Goal: Complete application form: Complete application form

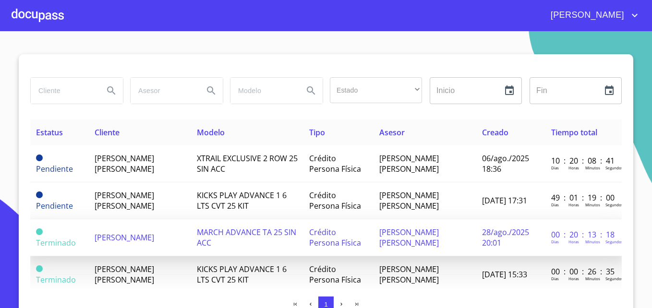
drag, startPoint x: 0, startPoint y: 0, endPoint x: 156, endPoint y: 229, distance: 276.8
click at [156, 229] on td "[PERSON_NAME]" at bounding box center [140, 237] width 102 height 37
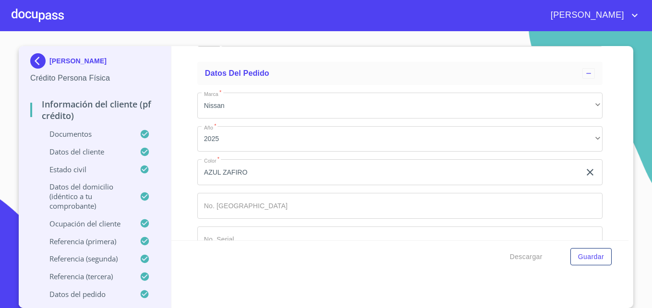
scroll to position [5810, 0]
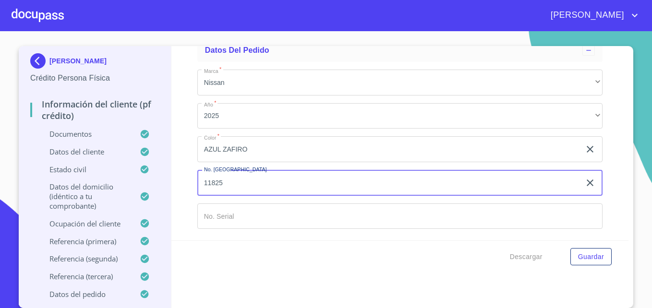
type input "11825"
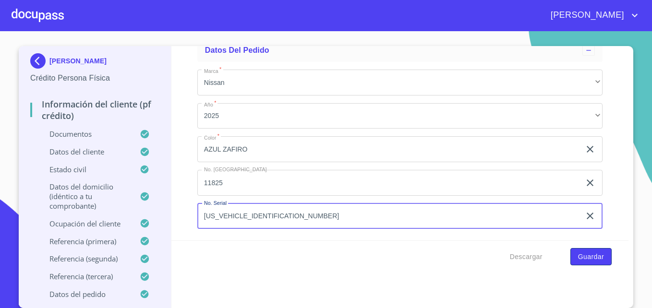
type input "[US_VEHICLE_IDENTIFICATION_NUMBER]"
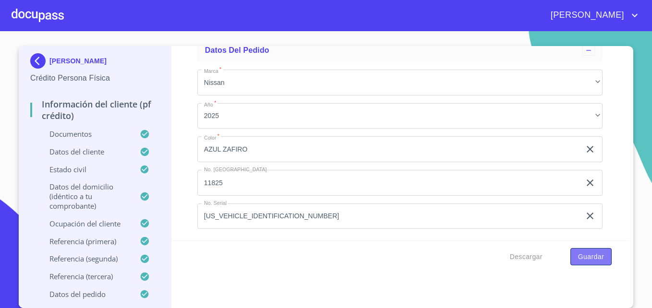
click at [578, 253] on span "Guardar" at bounding box center [591, 257] width 26 height 12
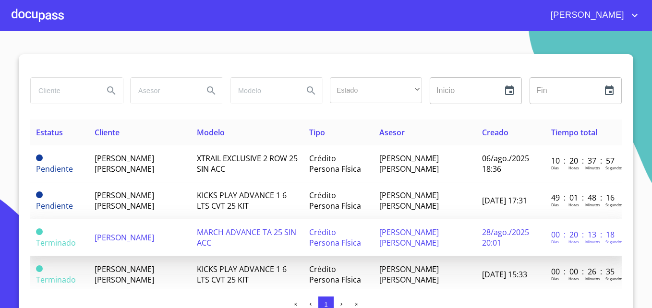
click at [185, 236] on td "[PERSON_NAME]" at bounding box center [140, 237] width 102 height 37
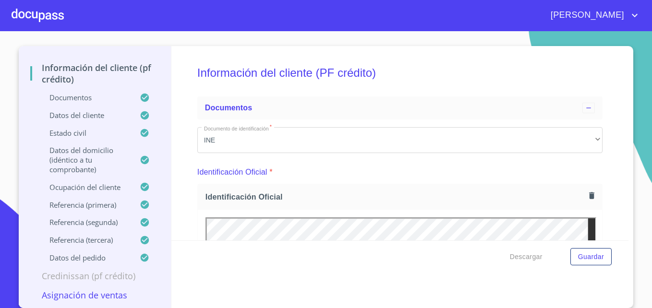
click at [99, 292] on p "Asignación de Ventas" at bounding box center [94, 295] width 129 height 12
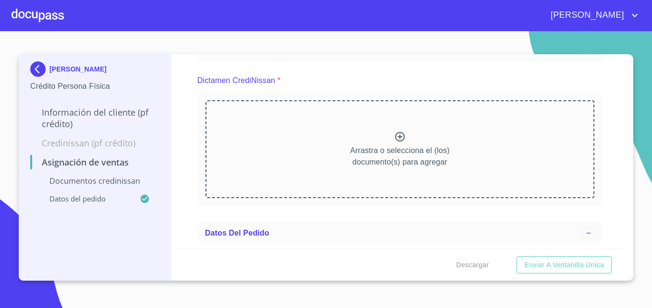
scroll to position [67, 0]
click at [395, 137] on icon at bounding box center [400, 137] width 12 height 12
click at [394, 146] on p "Arrastra o selecciona el (los) documento(s) para agregar" at bounding box center [399, 156] width 99 height 23
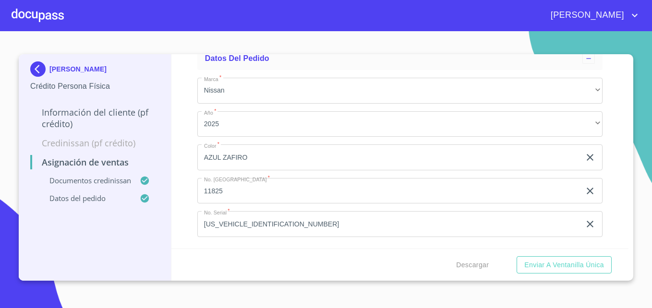
scroll to position [299, 0]
click at [546, 265] on span "Enviar a Ventanilla única" at bounding box center [564, 265] width 80 height 12
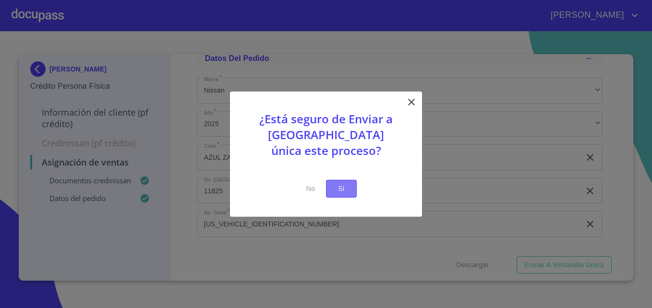
click at [338, 192] on span "Si" at bounding box center [341, 189] width 15 height 12
